Goal: Task Accomplishment & Management: Use online tool/utility

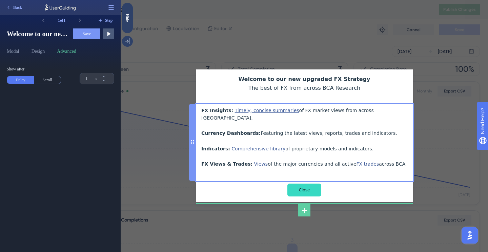
click at [314, 111] on div "FX Insights: Timely, concise summaries of FX market views from across BCA. Curr…" at bounding box center [304, 141] width 206 height 69
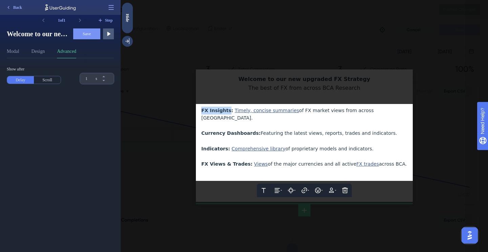
drag, startPoint x: 228, startPoint y: 112, endPoint x: 202, endPoint y: 113, distance: 25.8
click at [202, 113] on span "FX Insights:" at bounding box center [217, 110] width 32 height 5
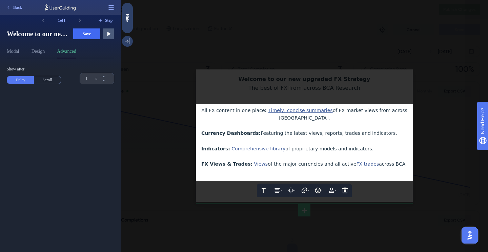
click at [203, 112] on span "All FX content in one place" at bounding box center [232, 110] width 63 height 5
drag, startPoint x: 262, startPoint y: 110, endPoint x: 202, endPoint y: 114, distance: 59.8
click at [202, 114] on div "All FX content in one place : Timely, concise summaries of FX market views from…" at bounding box center [304, 114] width 206 height 15
click at [279, 187] on icon at bounding box center [280, 190] width 7 height 7
click at [263, 113] on span "All FX content in one place:" at bounding box center [243, 110] width 74 height 5
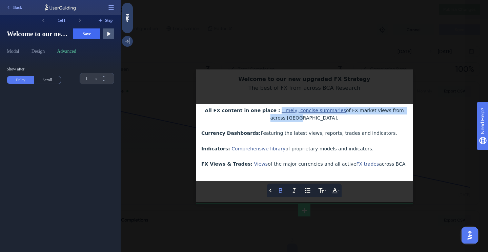
drag, startPoint x: 312, startPoint y: 121, endPoint x: 273, endPoint y: 112, distance: 40.1
click at [273, 112] on div "All FX content in one place : Timely, concise summaries of FX market views from…" at bounding box center [304, 114] width 206 height 15
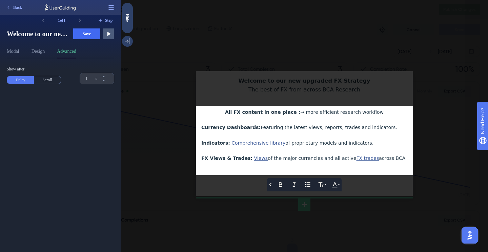
click at [301, 113] on span "→ more efficient research workflow" at bounding box center [341, 112] width 83 height 5
click at [297, 113] on span "All FX content in one place :" at bounding box center [262, 112] width 75 height 5
click at [310, 115] on span "→ more efficient research workflow" at bounding box center [340, 112] width 83 height 5
drag, startPoint x: 379, startPoint y: 129, endPoint x: 202, endPoint y: 130, distance: 177.7
click at [202, 130] on div "Currency Dashboards: Featuring the latest views, reports, trades and indicators." at bounding box center [304, 128] width 206 height 8
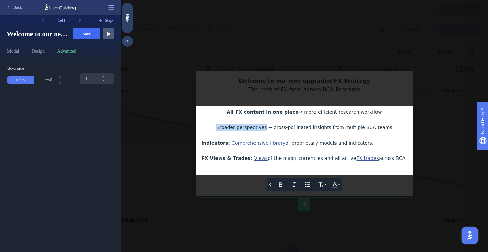
drag, startPoint x: 269, startPoint y: 128, endPoint x: 224, endPoint y: 128, distance: 45.4
click at [224, 128] on span "Broader perspectives → cross-pollinated insights from multiple BCA teams" at bounding box center [304, 127] width 176 height 5
click at [279, 184] on icon at bounding box center [280, 184] width 3 height 4
drag, startPoint x: 359, startPoint y: 143, endPoint x: 200, endPoint y: 144, distance: 158.7
click at [200, 144] on div "Back Bold Italic Bullet Point Text Format Text Color All FX content in one plac…" at bounding box center [304, 141] width 217 height 70
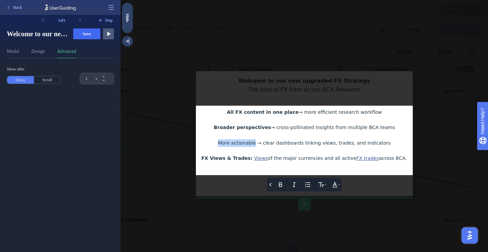
drag, startPoint x: 260, startPoint y: 144, endPoint x: 226, endPoint y: 145, distance: 34.6
click at [226, 145] on span "More actionable → clear dashboards linking views, trades, and indicators" at bounding box center [304, 142] width 173 height 5
click at [282, 185] on icon at bounding box center [280, 184] width 3 height 4
drag, startPoint x: 276, startPoint y: 126, endPoint x: 272, endPoint y: 126, distance: 3.7
click at [272, 126] on span "→ cross-pollinated insights from multiple BCA teams" at bounding box center [333, 127] width 124 height 5
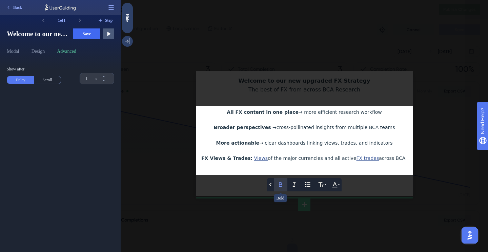
click at [282, 182] on icon at bounding box center [280, 184] width 7 height 7
click at [263, 144] on span "→ clear dashboards linking views, trades, and indicators" at bounding box center [326, 142] width 134 height 5
click at [279, 185] on icon at bounding box center [280, 184] width 3 height 4
click at [292, 159] on span "of the major currencies and all active" at bounding box center [312, 158] width 89 height 5
drag, startPoint x: 393, startPoint y: 158, endPoint x: 201, endPoint y: 159, distance: 191.9
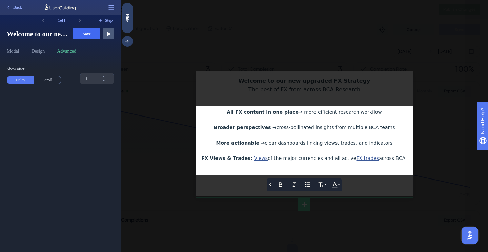
click at [201, 159] on div "FX Views & Trades: Views of the major currencies and all active FX trades acros…" at bounding box center [304, 159] width 206 height 8
drag, startPoint x: 301, startPoint y: 158, endPoint x: 241, endPoint y: 159, distance: 59.3
click at [241, 159] on span "Faster signal recognition → wider set of leading indicators" at bounding box center [304, 158] width 137 height 5
click at [279, 184] on icon at bounding box center [280, 184] width 3 height 4
click at [296, 138] on div at bounding box center [304, 136] width 206 height 8
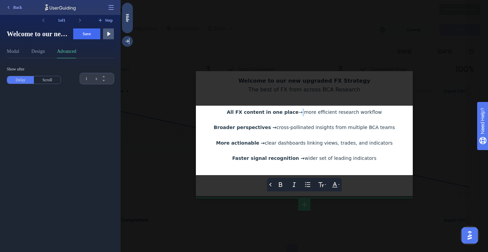
click at [299, 114] on span "→ more efficient research workflow" at bounding box center [340, 112] width 83 height 5
click at [279, 182] on icon at bounding box center [280, 184] width 7 height 7
click at [309, 121] on div at bounding box center [304, 120] width 206 height 8
click at [362, 211] on div at bounding box center [305, 126] width 368 height 252
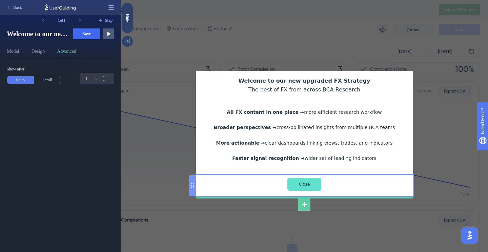
click at [313, 183] on input "Close" at bounding box center [305, 184] width 34 height 13
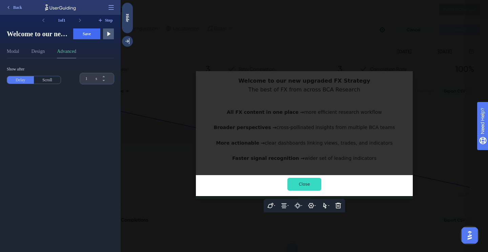
click at [365, 203] on div at bounding box center [305, 126] width 368 height 252
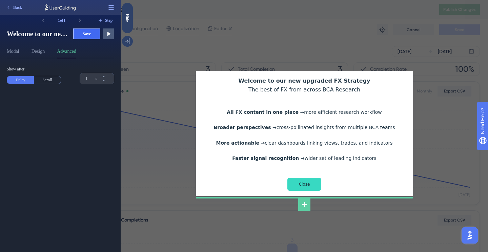
click at [94, 34] on button "Save" at bounding box center [86, 33] width 27 height 11
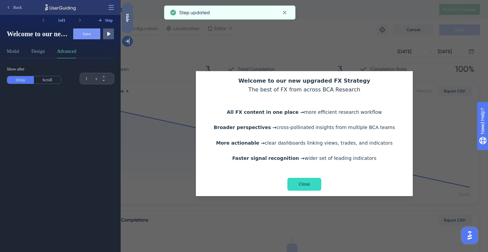
click at [129, 20] on div "Hide" at bounding box center [127, 18] width 11 height 8
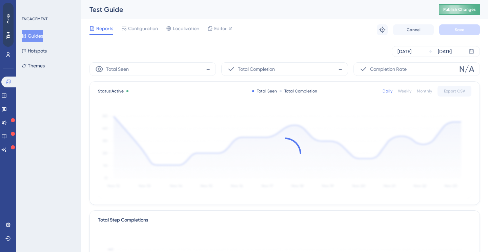
click at [450, 10] on span "Publish Changes" at bounding box center [460, 9] width 33 height 5
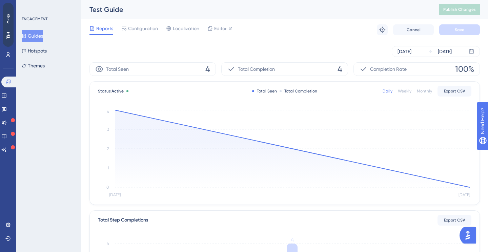
click at [31, 39] on button "Guides" at bounding box center [32, 36] width 21 height 12
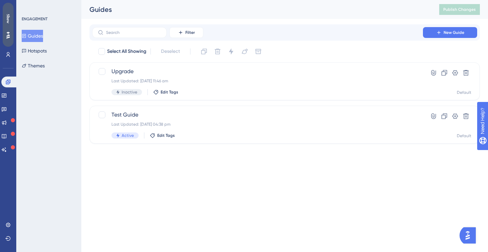
click at [8, 17] on div "Show" at bounding box center [8, 18] width 11 height 9
